Goal: Task Accomplishment & Management: Complete application form

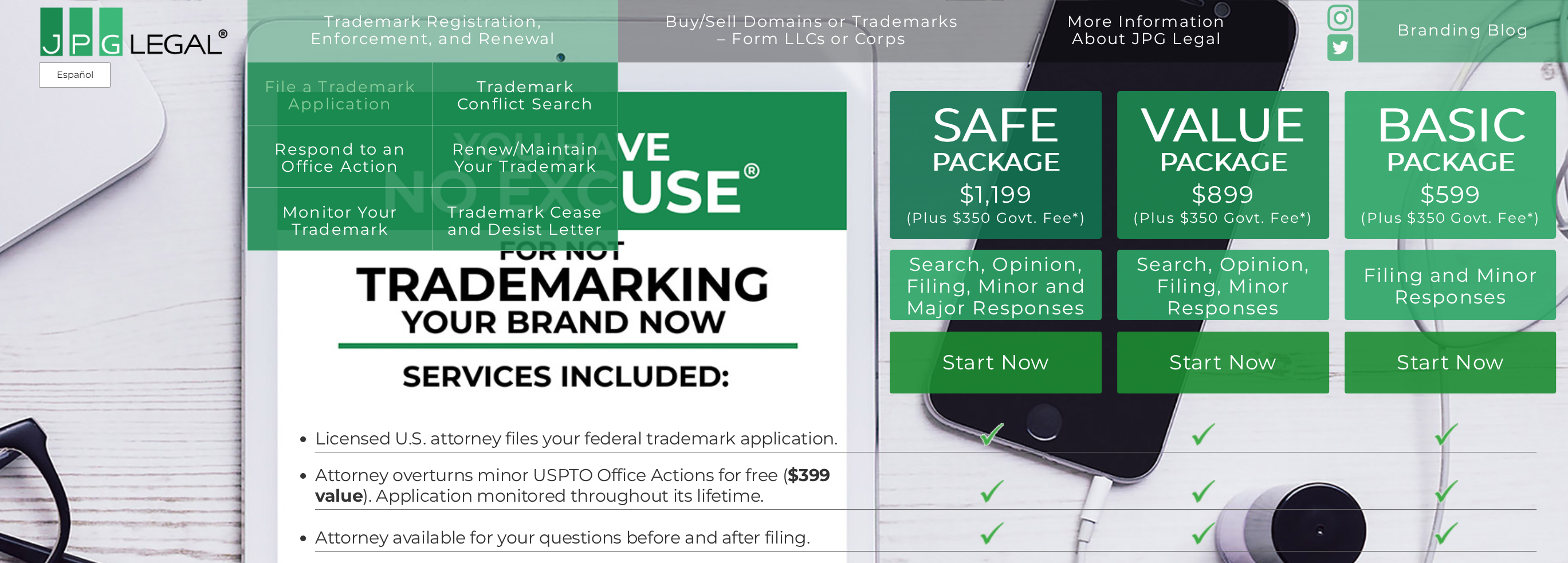
click at [362, 95] on link "File a Trademark Application" at bounding box center [340, 93] width 185 height 62
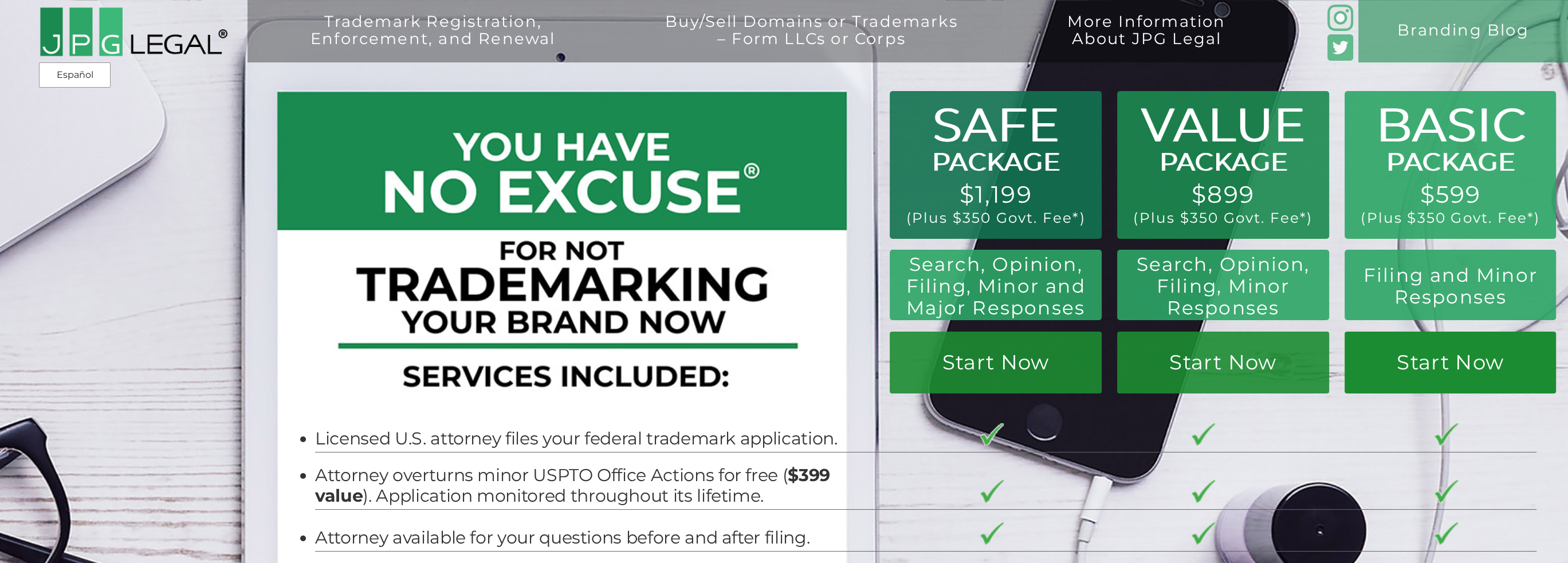
click at [1425, 368] on link "Start Now" at bounding box center [1450, 362] width 211 height 62
